Goal: Connect with others: Connect with others

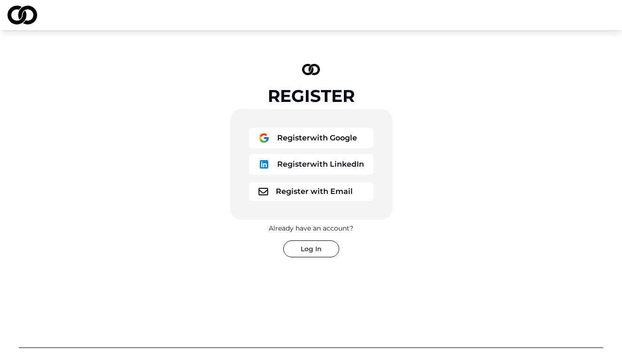
click at [310, 241] on button "Log In" at bounding box center [311, 248] width 56 height 17
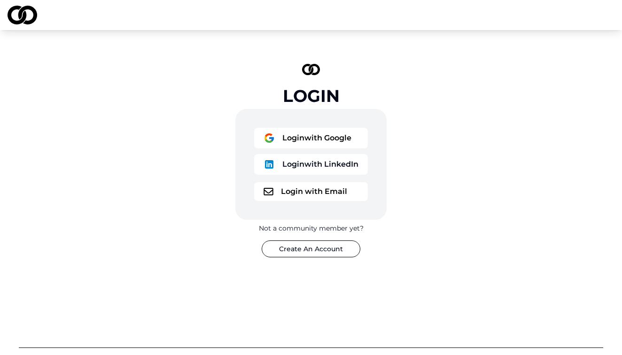
click at [316, 250] on button "Create An Account" at bounding box center [310, 248] width 99 height 17
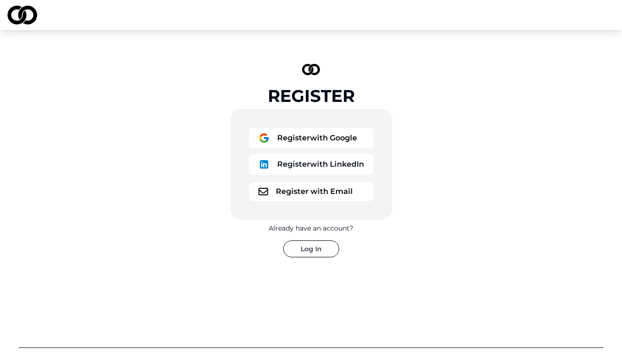
click at [300, 136] on button "Register with Google" at bounding box center [311, 138] width 124 height 21
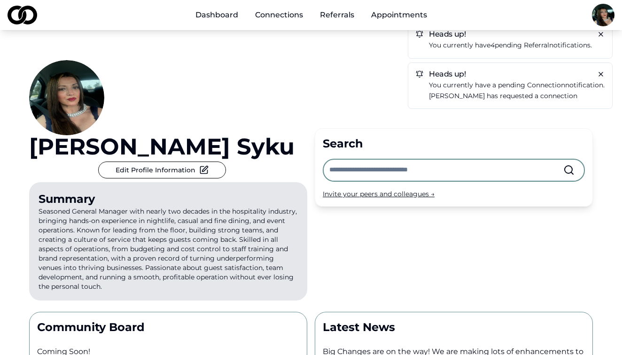
click at [214, 16] on link "Dashboard" at bounding box center [217, 15] width 58 height 19
click at [274, 10] on link "Connections" at bounding box center [278, 15] width 63 height 19
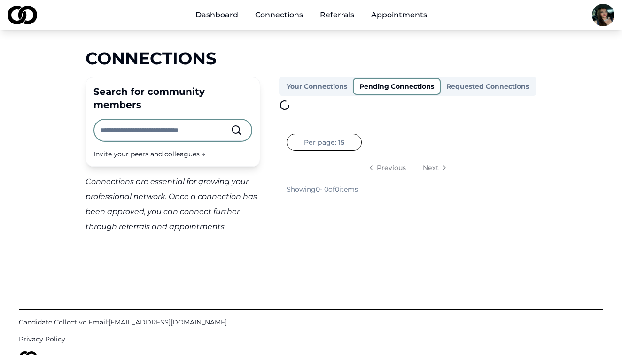
click at [377, 88] on button "Pending Connections" at bounding box center [397, 86] width 88 height 17
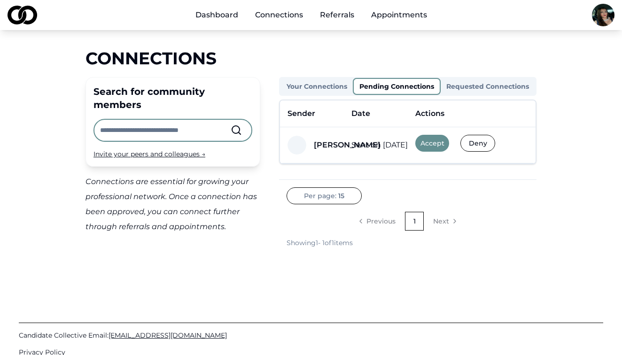
click at [430, 142] on button "Accept" at bounding box center [432, 143] width 34 height 17
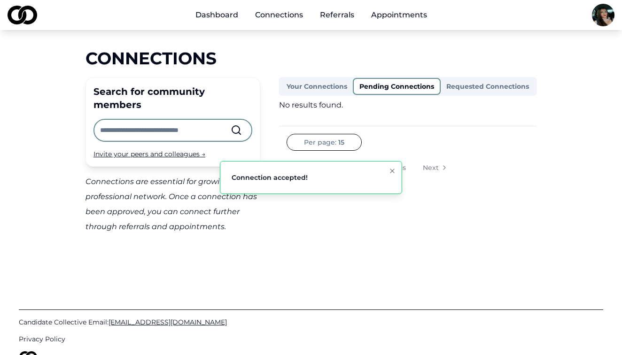
click at [469, 86] on button "Requested Connections" at bounding box center [487, 86] width 94 height 15
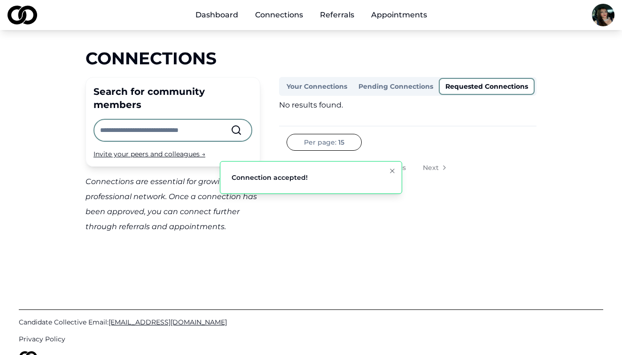
click at [394, 124] on div "No results found. Per page: 15 Previous Next Showing 0 - 0 of 0 items" at bounding box center [407, 147] width 257 height 94
click at [392, 14] on link "Appointments" at bounding box center [398, 15] width 71 height 19
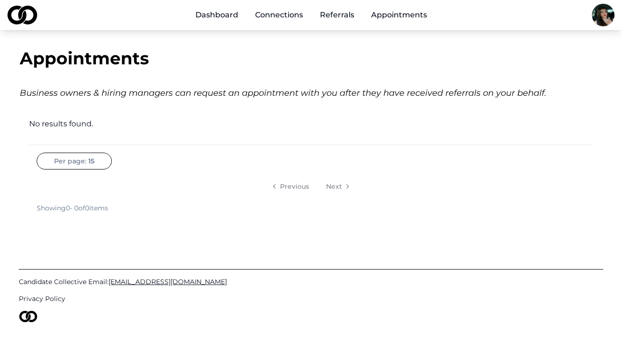
click at [214, 18] on link "Dashboard" at bounding box center [217, 15] width 58 height 19
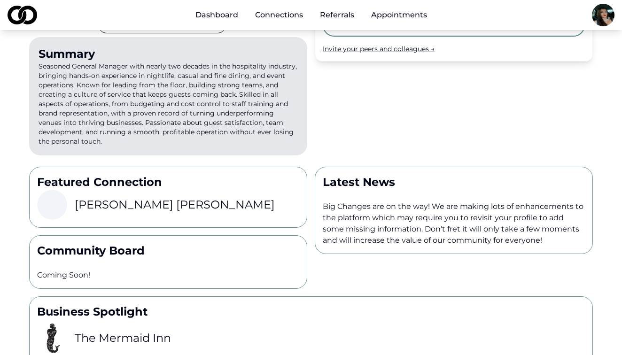
scroll to position [146, 0]
